Goal: Information Seeking & Learning: Learn about a topic

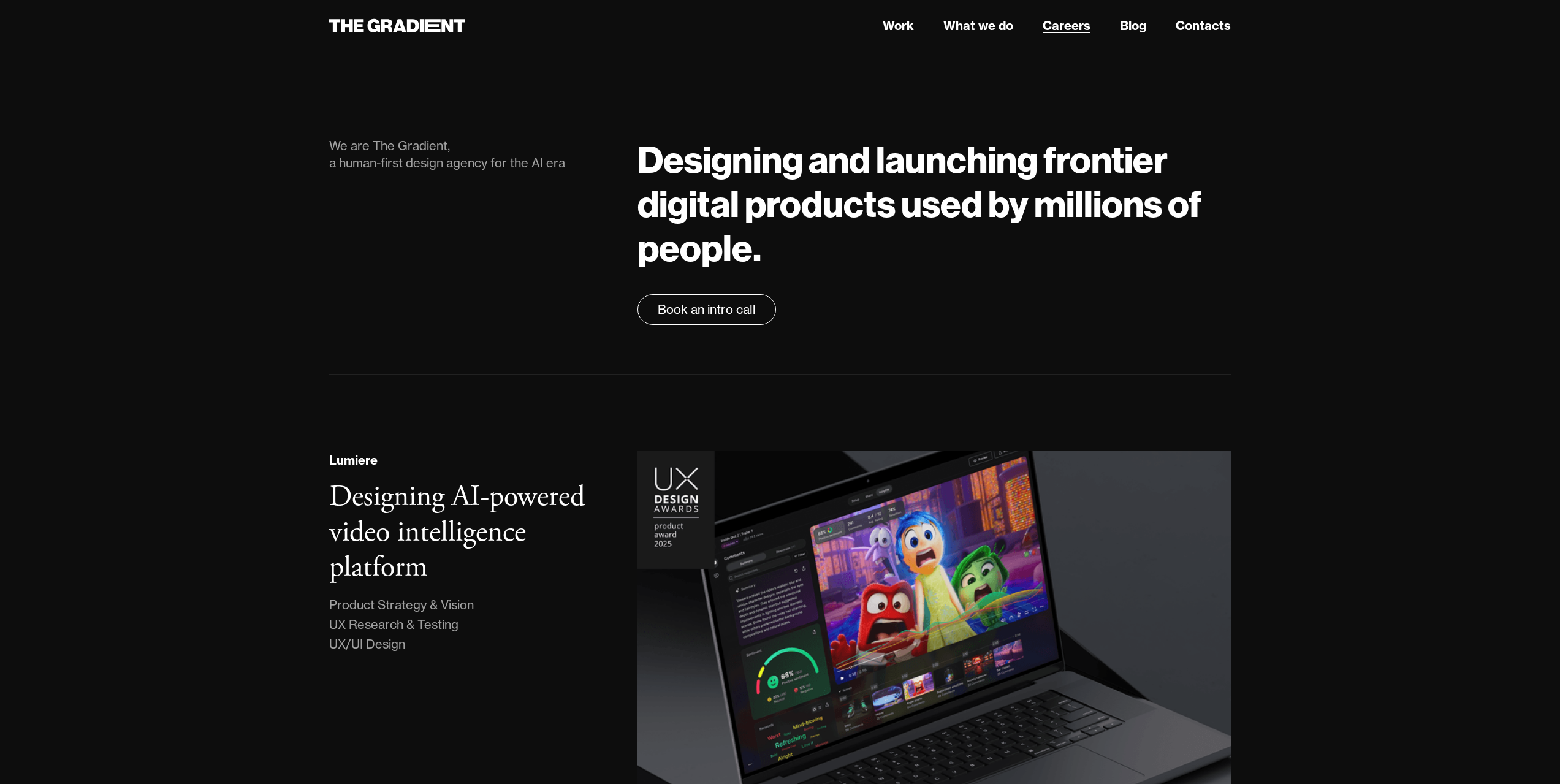
click at [1072, 26] on link "Careers" at bounding box center [1067, 26] width 47 height 18
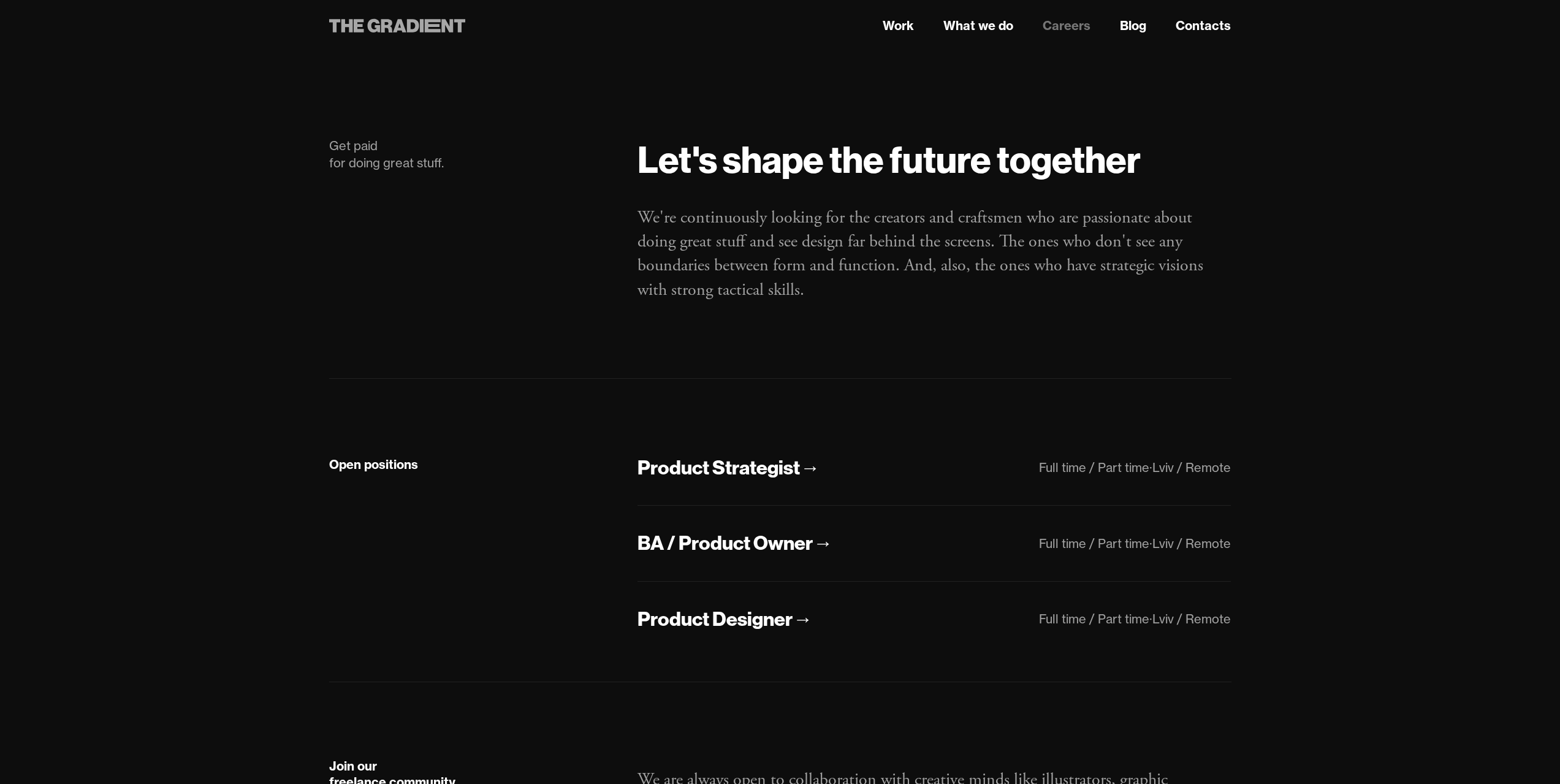
click at [360, 27] on icon at bounding box center [398, 26] width 137 height 22
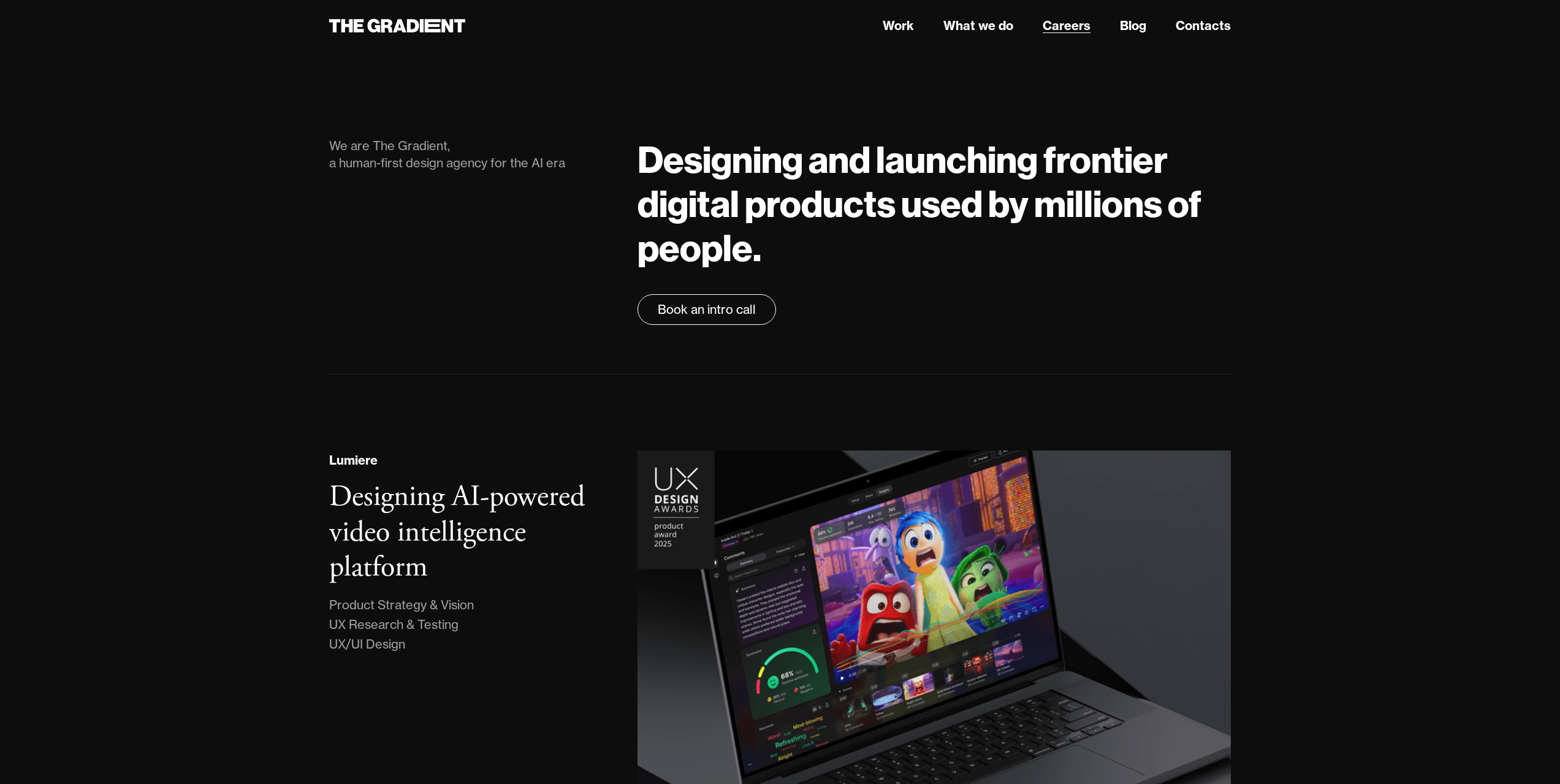
click at [1065, 23] on link "Careers" at bounding box center [1067, 26] width 47 height 18
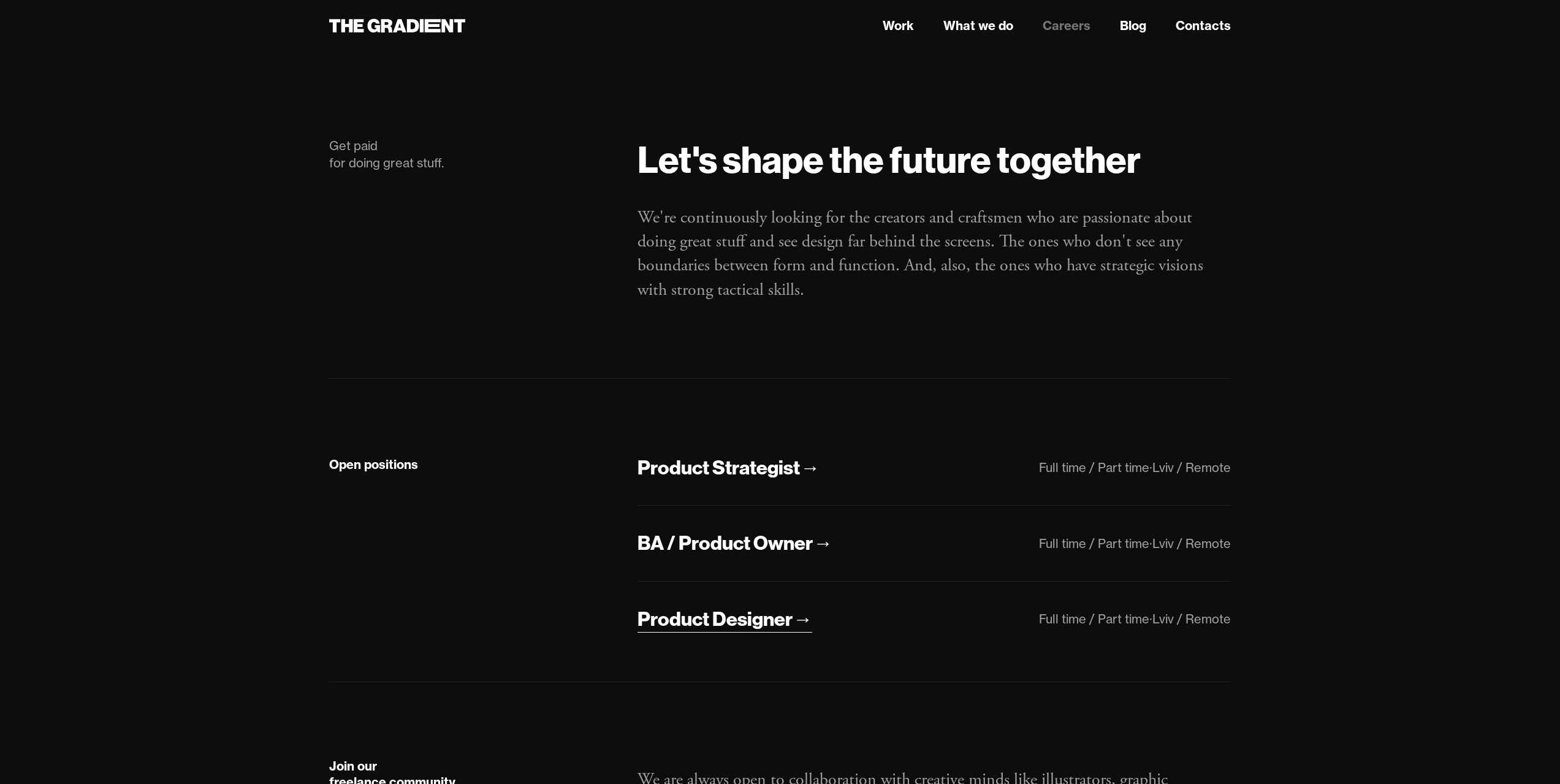
click at [707, 625] on div "Product Designer" at bounding box center [715, 619] width 155 height 26
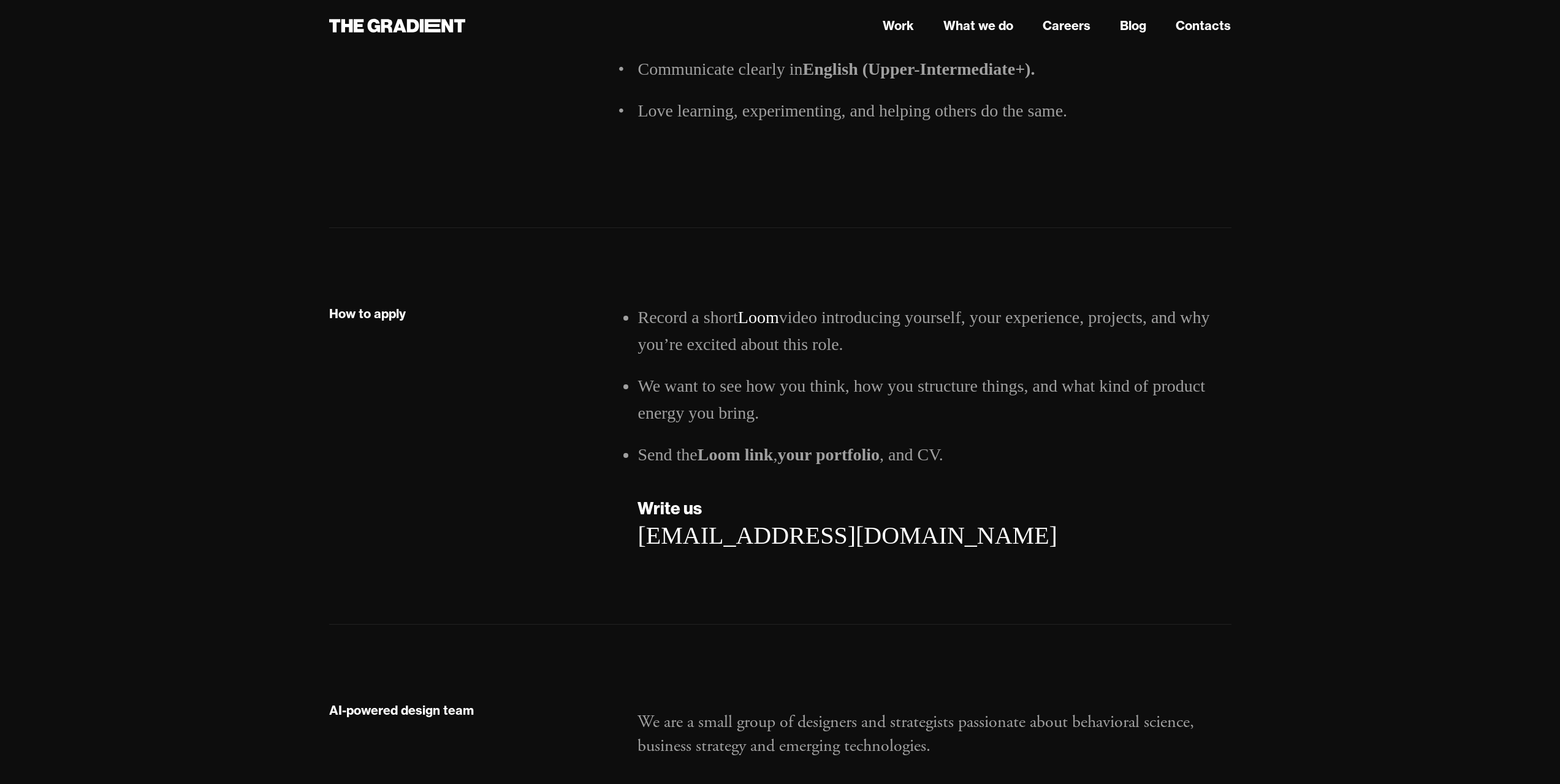
scroll to position [1676, 0]
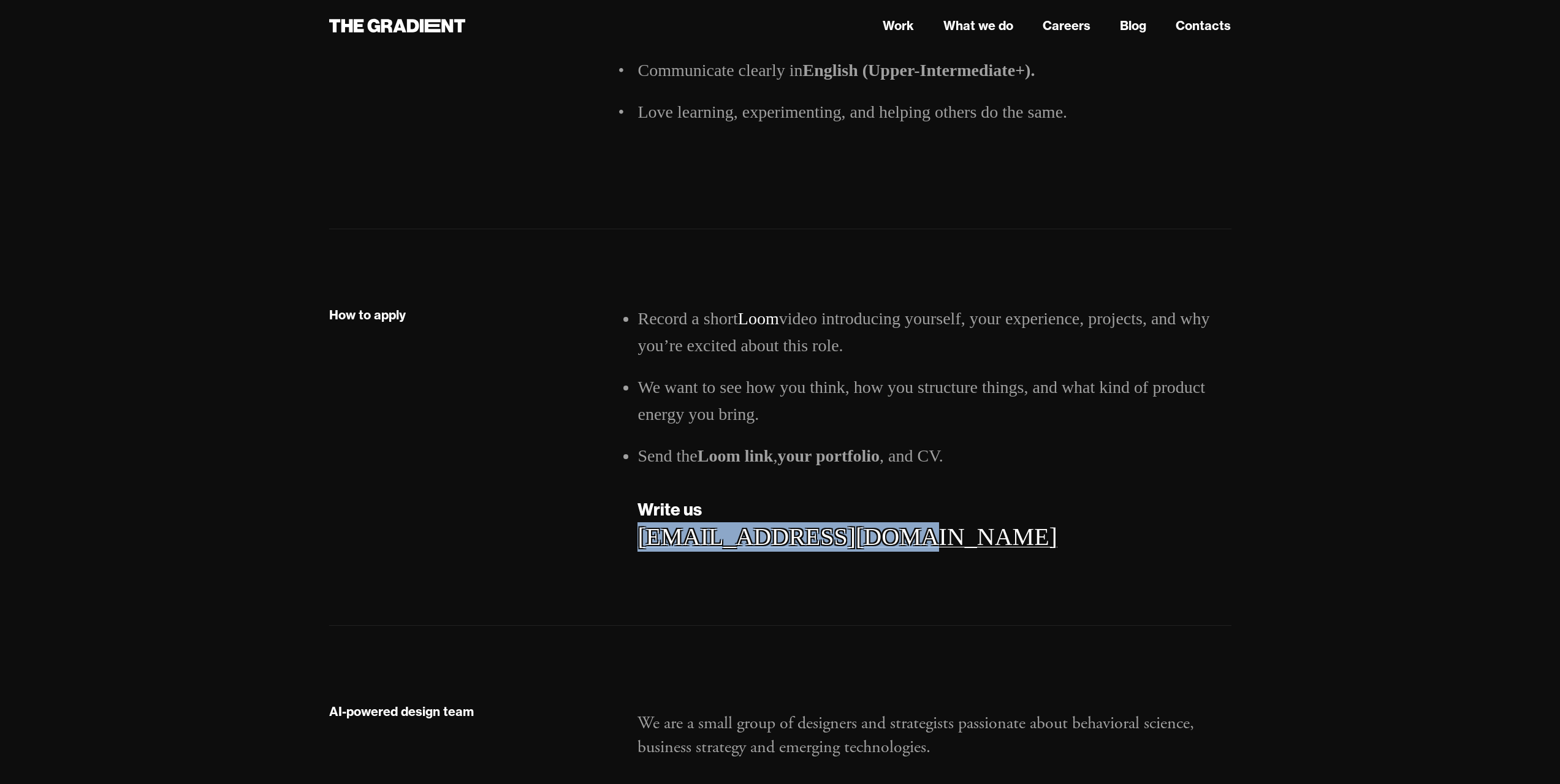
copy link "[EMAIL_ADDRESS][DOMAIN_NAME]"
drag, startPoint x: 874, startPoint y: 543, endPoint x: 641, endPoint y: 536, distance: 233.1
click at [641, 536] on div "[EMAIL_ADDRESS][DOMAIN_NAME]" at bounding box center [934, 537] width 594 height 29
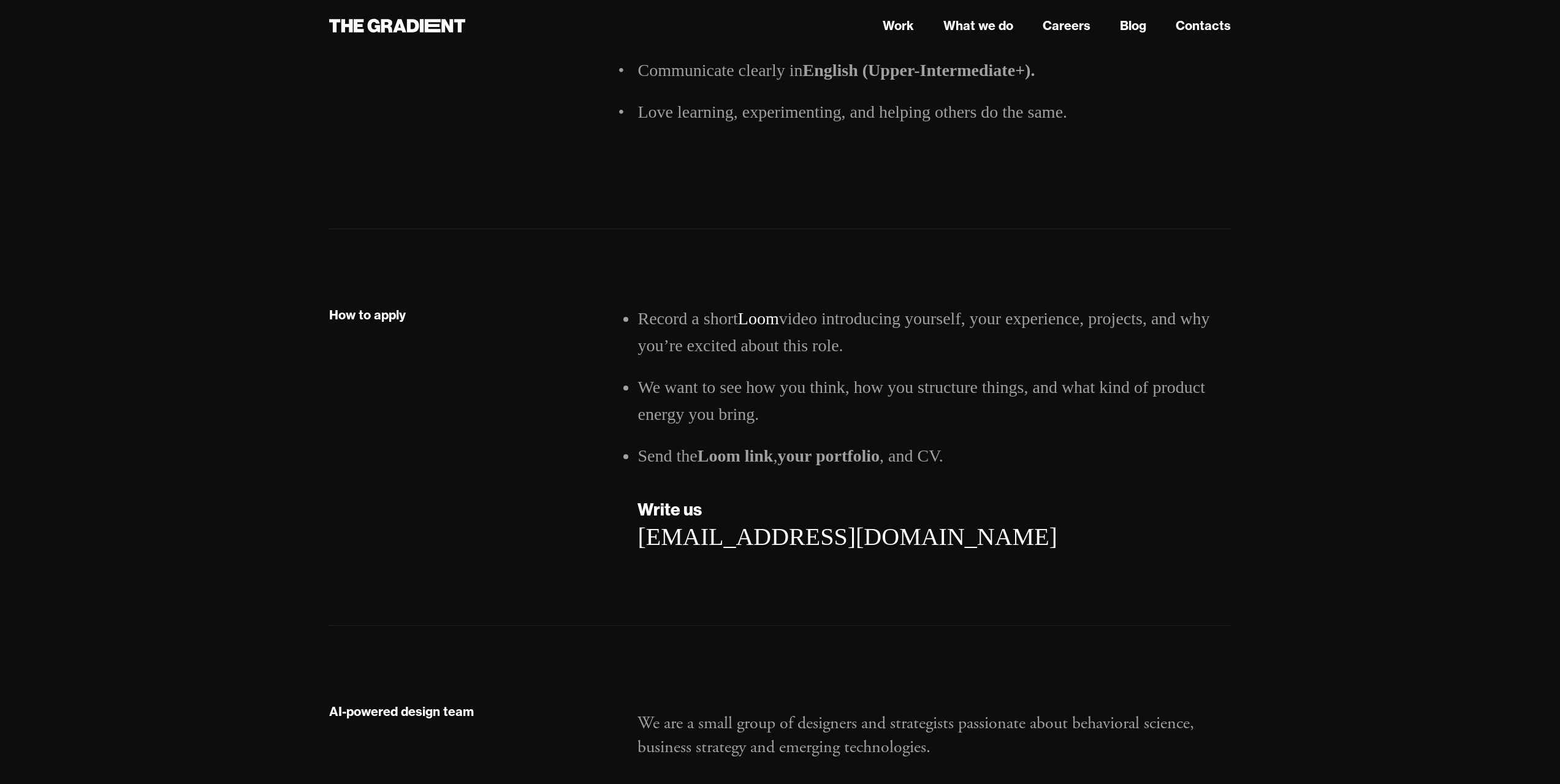
drag, startPoint x: 445, startPoint y: 521, endPoint x: 436, endPoint y: 508, distance: 15.8
click at [445, 521] on div "How to apply" at bounding box center [471, 440] width 309 height 271
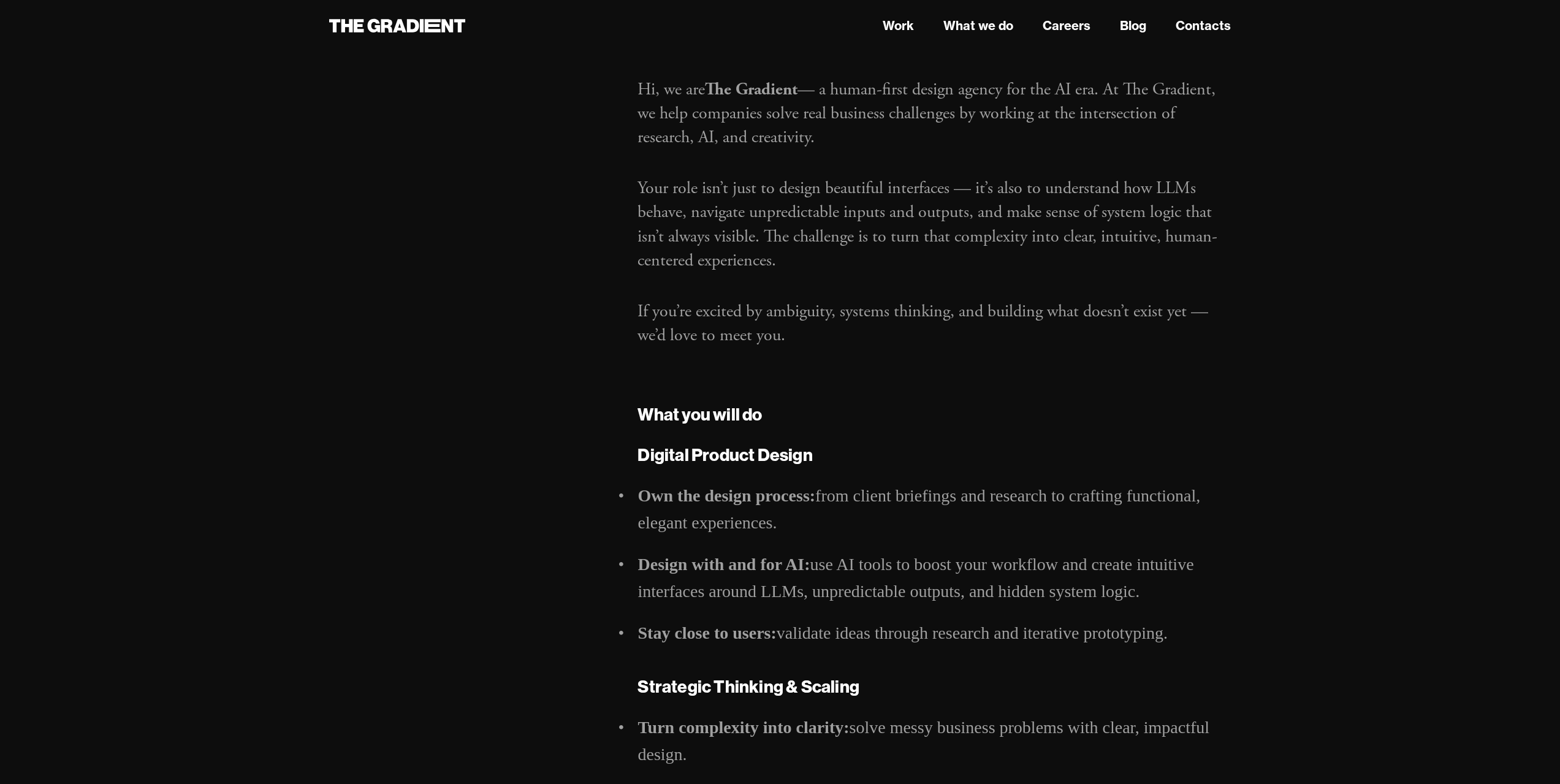
scroll to position [0, 0]
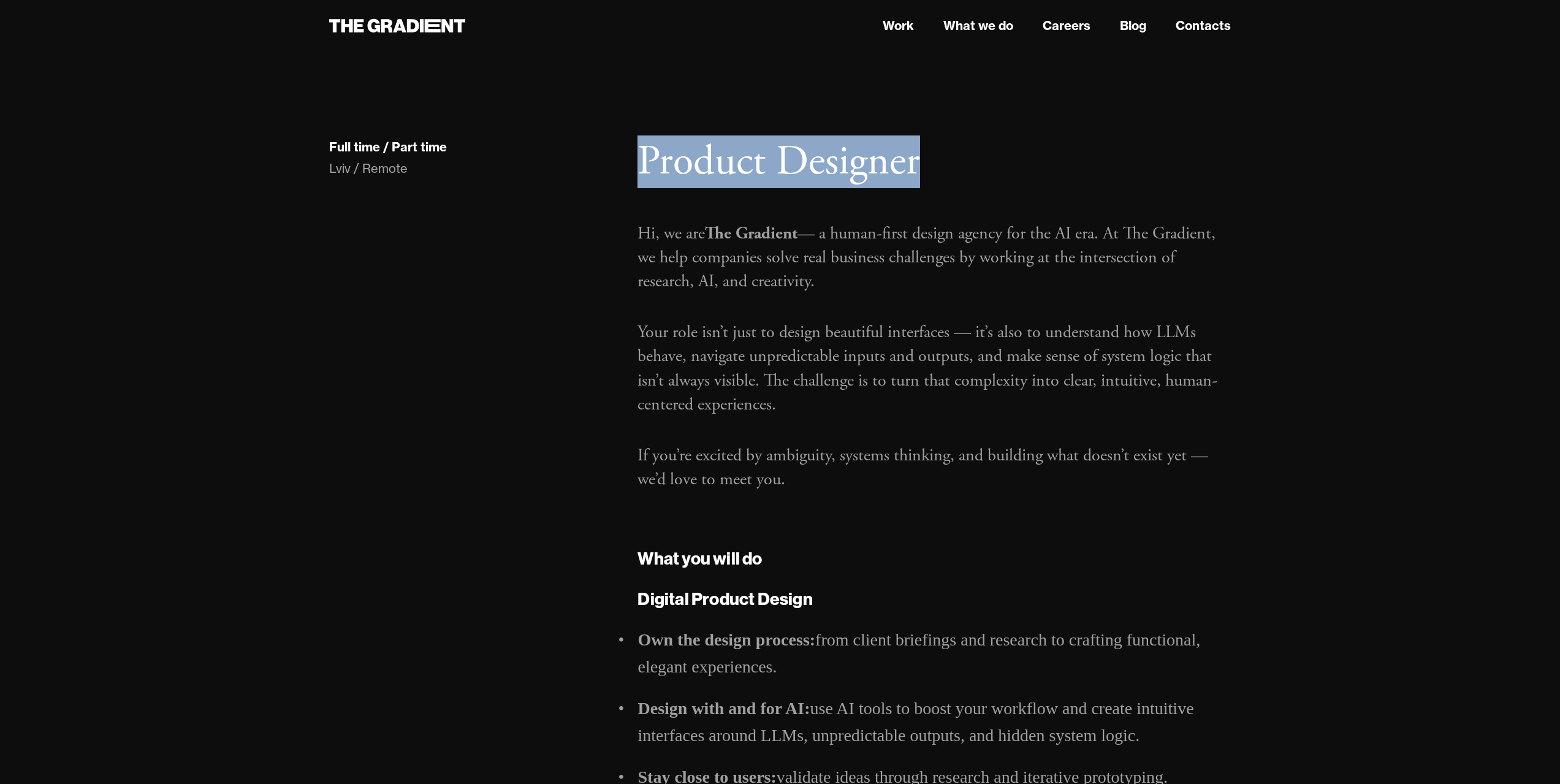
drag, startPoint x: 914, startPoint y: 170, endPoint x: 642, endPoint y: 170, distance: 272.0
click at [642, 170] on h1 "Product Designer" at bounding box center [934, 162] width 594 height 50
copy h1 "Product Designer"
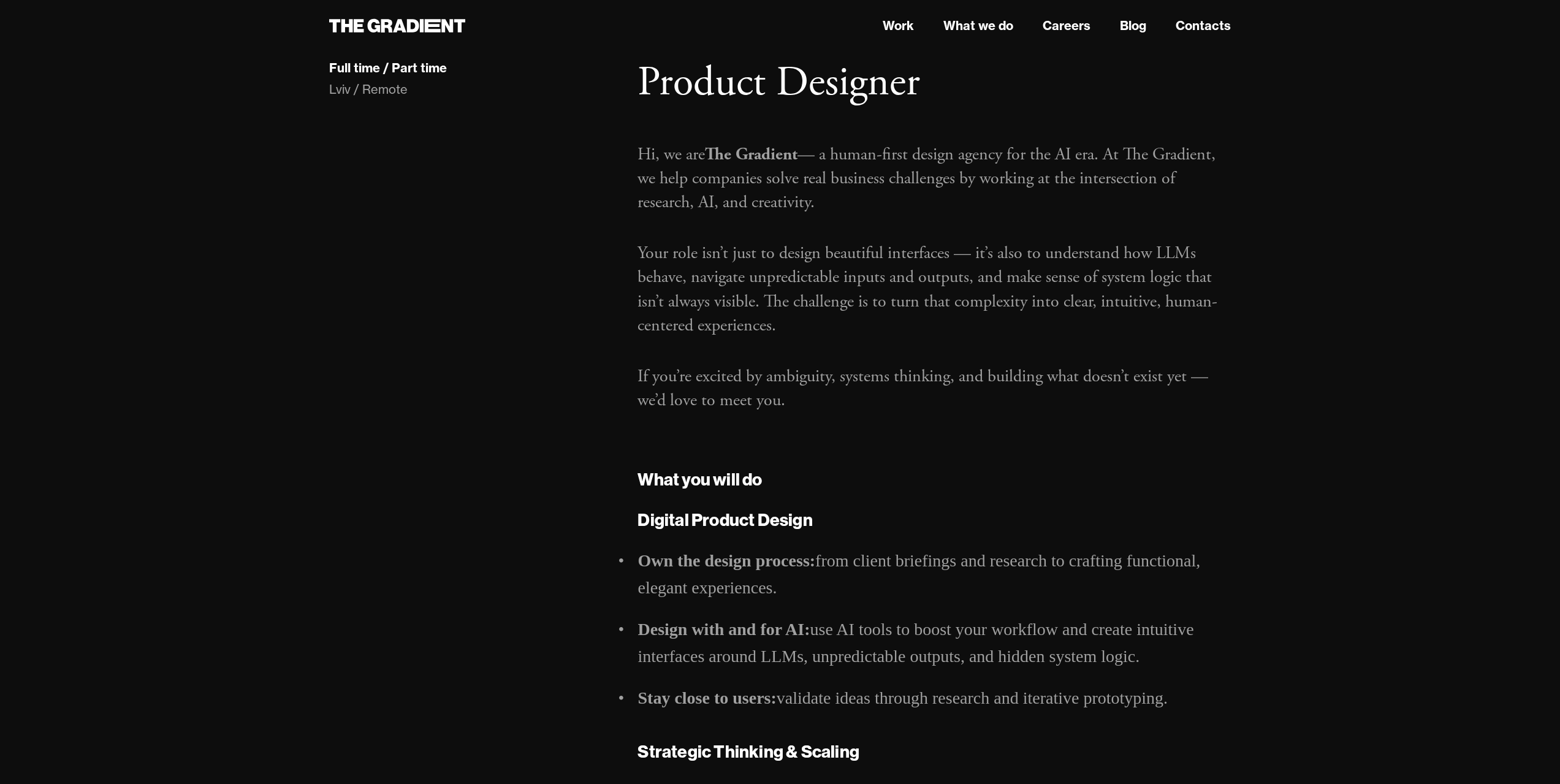
scroll to position [184, 0]
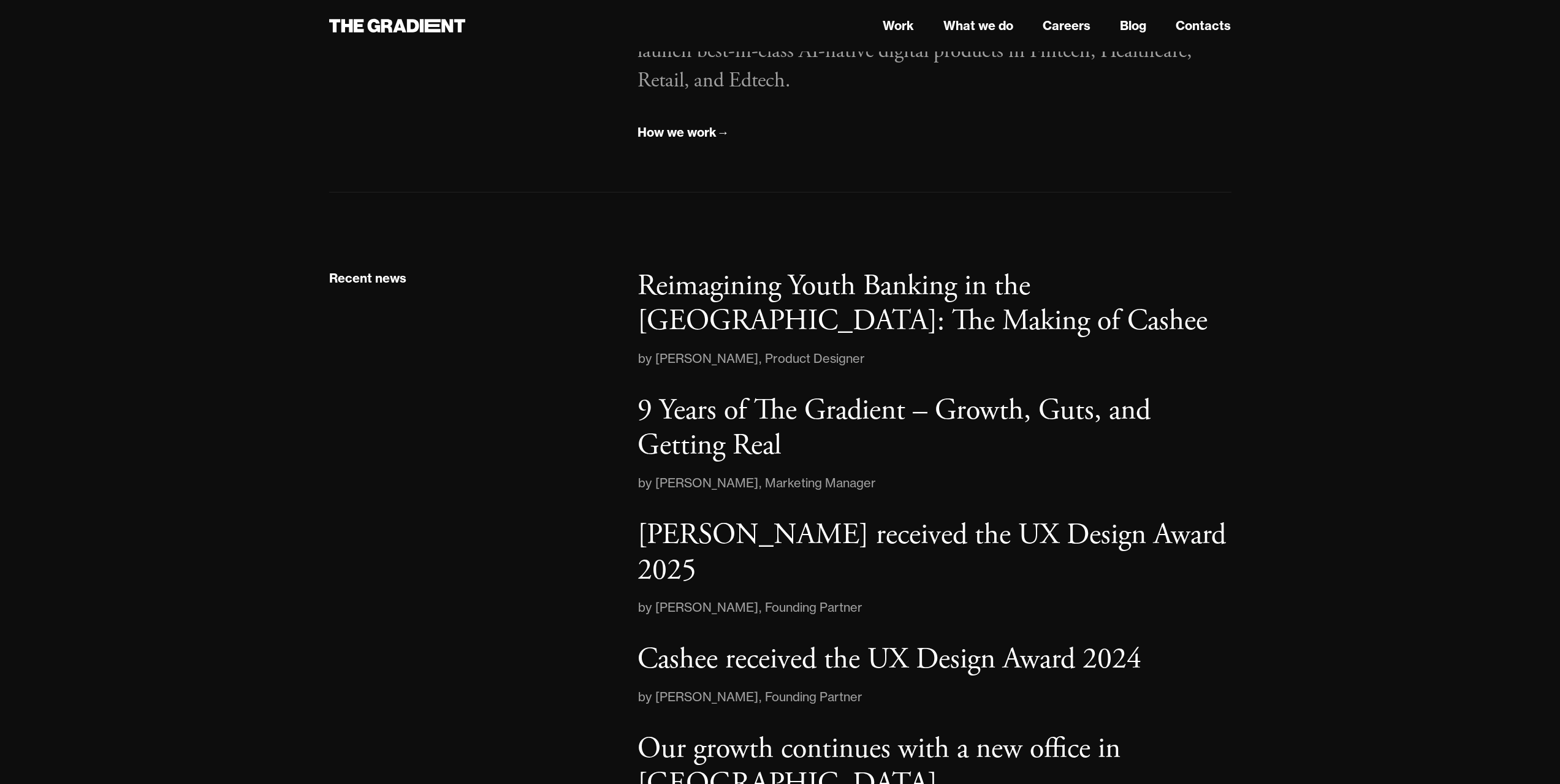
scroll to position [1918, 0]
